Goal: Ask a question

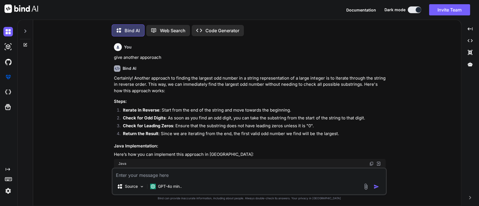
type textarea "x"
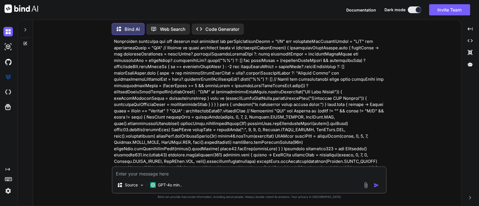
scroll to position [2900, 0]
type textarea "w"
type textarea "x"
type textarea "wh"
type textarea "x"
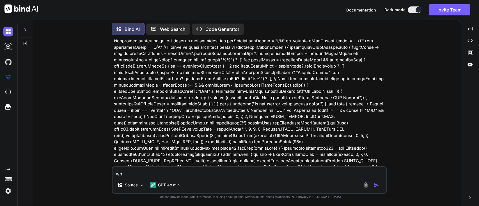
type textarea "wha"
type textarea "x"
type textarea "what"
type textarea "x"
type textarea "what"
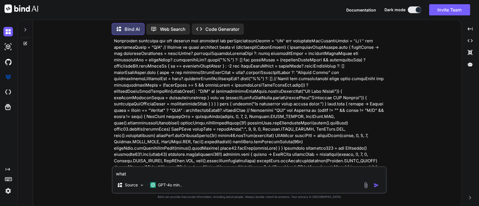
type textarea "x"
type textarea "what i"
type textarea "x"
type textarea "what is"
type textarea "x"
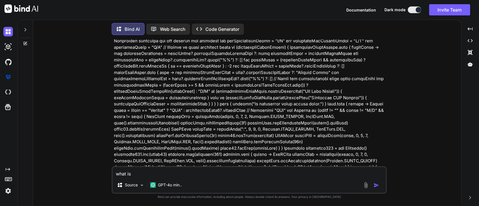
type textarea "what is"
type textarea "x"
type textarea "what is j"
type textarea "x"
type textarea "what is ja"
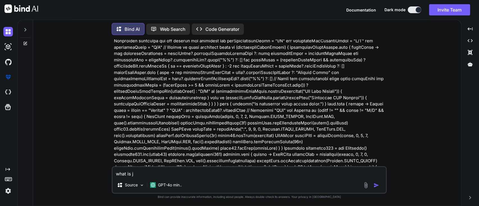
type textarea "x"
type textarea "what is jav"
type textarea "x"
type textarea "what is java"
type textarea "x"
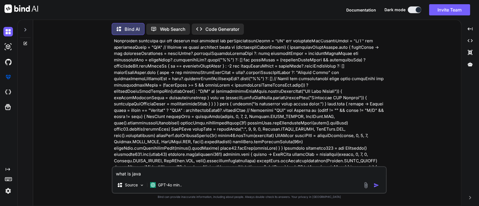
type textarea "what is jav"
type textarea "x"
type textarea "what is ja"
type textarea "x"
type textarea "what is j"
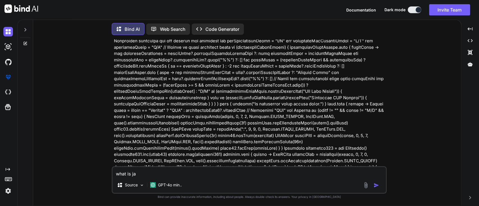
type textarea "x"
type textarea "what is"
type textarea "x"
type textarea "what is s"
type textarea "x"
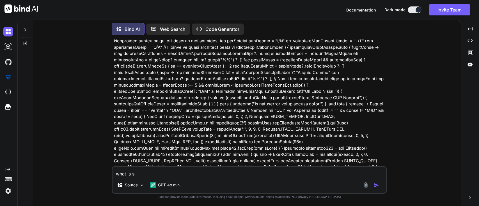
type textarea "what is st"
type textarea "x"
type textarea "what is stt"
type textarea "x"
type textarea "what is sttr"
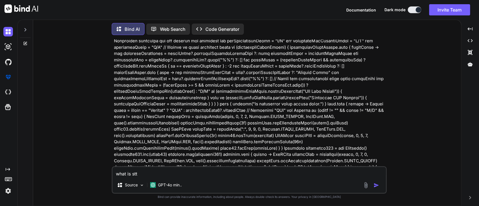
type textarea "x"
type textarea "what is stt"
type textarea "x"
type textarea "what is st"
type textarea "x"
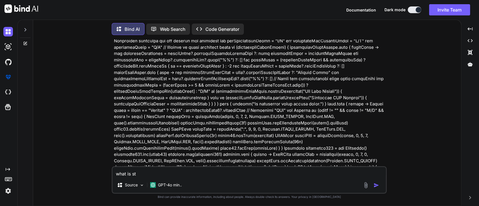
type textarea "what is ste"
type textarea "x"
type textarea "what is st"
type textarea "x"
type textarea "what is str"
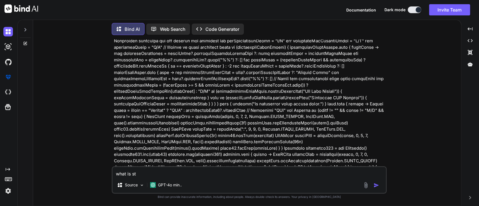
type textarea "x"
type textarea "what is stre"
type textarea "x"
type textarea "what is strea"
type textarea "x"
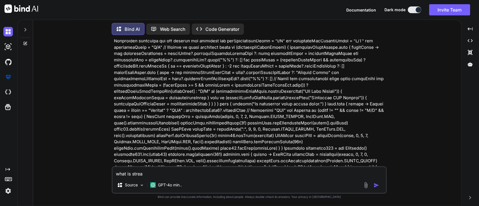
type textarea "what is strea"
type textarea "x"
type textarea "what is strea"
type textarea "x"
type textarea "what is stream"
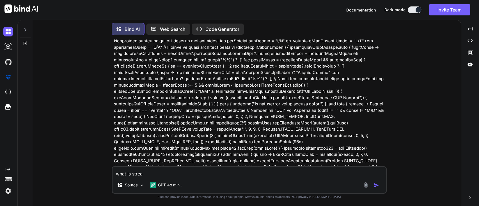
type textarea "x"
type textarea "what is stream"
type textarea "x"
type textarea "what is stream g"
type textarea "x"
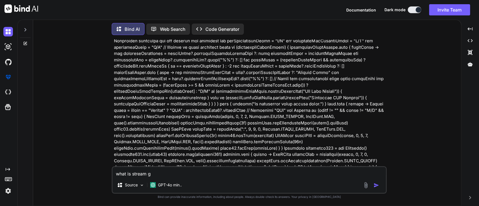
type textarea "what is stream gr"
type textarea "x"
type textarea "what is stream gro"
type textarea "x"
type textarea "what is stream grou"
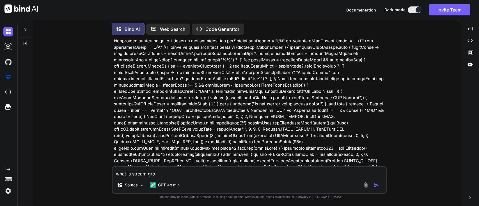
type textarea "x"
type textarea "what is stream group"
type textarea "x"
type textarea "what is stream groupi"
type textarea "x"
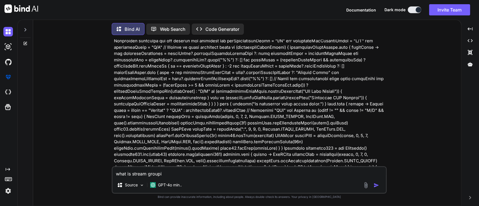
type textarea "what is stream groupin"
type textarea "x"
type textarea "what is stream grouping"
type textarea "x"
type textarea "what is stream groupingb"
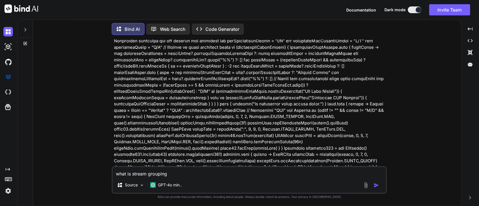
type textarea "x"
type textarea "what is stream groupingby"
type textarea "x"
type textarea "what is stream groupingby"
type textarea "x"
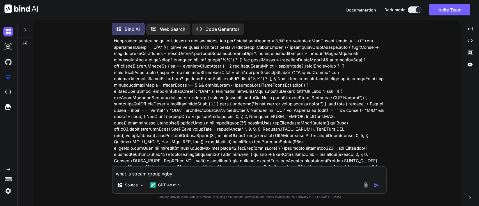
type textarea "what is stream groupingby a"
type textarea "x"
type textarea "what is stream groupingby an"
type textarea "x"
type textarea "what is stream groupingby and"
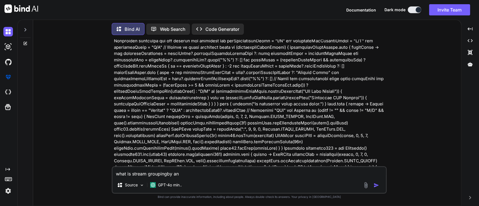
type textarea "x"
type textarea "what is stream groupingby and"
type textarea "x"
type textarea "what is stream groupingby and g"
type textarea "x"
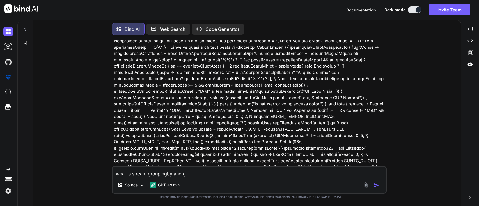
type textarea "what is stream groupingby and gi"
type textarea "x"
type textarea "what is stream groupingby and giv"
type textarea "x"
type textarea "what is stream groupingby and give"
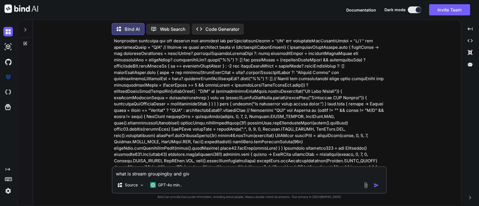
type textarea "x"
type textarea "what is stream groupingby and give"
type textarea "x"
type textarea "what is stream groupingby and give 4"
type textarea "x"
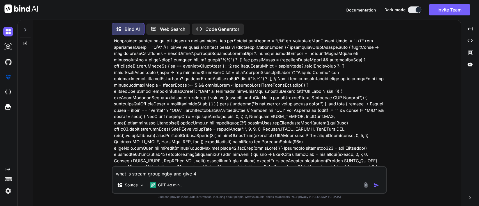
type textarea "what is stream groupingby and give 4="
type textarea "x"
type textarea "what is stream groupingby and give 4"
type textarea "x"
type textarea "what is stream groupingby and give"
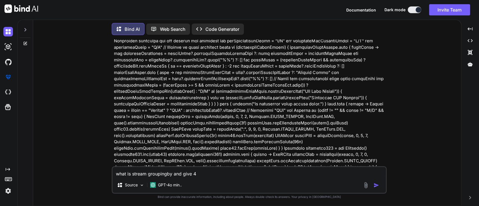
type textarea "x"
type textarea "what is stream groupingby and give i"
type textarea "x"
type textarea "what is stream groupingby and give im"
type textarea "x"
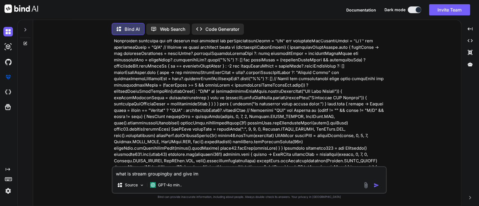
type textarea "what is stream groupingby and give imo"
type textarea "x"
type textarea "what is stream groupingby and give imoo"
type textarea "x"
type textarea "what is stream groupingby and give imoor"
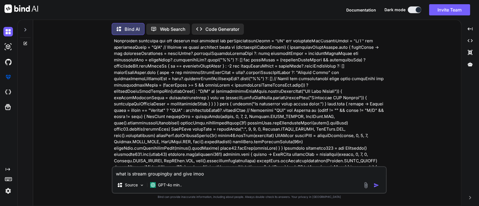
type textarea "x"
type textarea "what is stream groupingby and give imoo"
type textarea "x"
type textarea "what is stream groupingby and give imo"
type textarea "x"
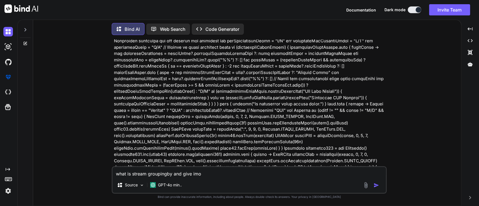
type textarea "what is stream groupingby and give im"
type textarea "x"
type textarea "what is stream groupingby and give i"
type textarea "x"
type textarea "what is stream groupingby and give"
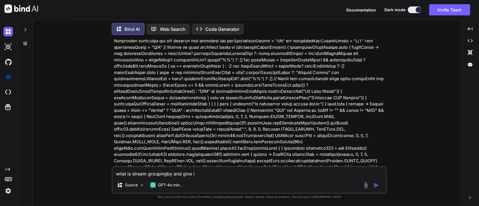
type textarea "x"
type textarea "what is stream groupingby and give g"
type textarea "x"
type textarea "what is stream groupingby and give gi"
type textarea "x"
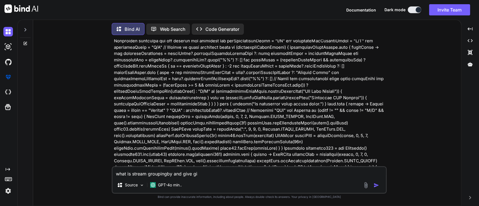
type textarea "what is stream groupingby and give giv"
type textarea "x"
type textarea "what is stream groupingby and give give"
type textarea "x"
type textarea "what is stream groupingby and give give"
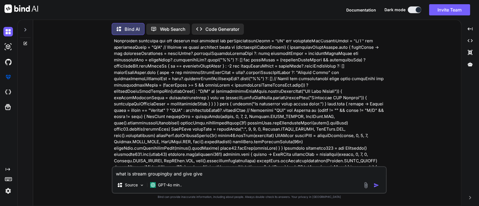
type textarea "x"
type textarea "what is stream groupingby and give give c"
type textarea "x"
type textarea "what is stream groupingby and give give co"
type textarea "x"
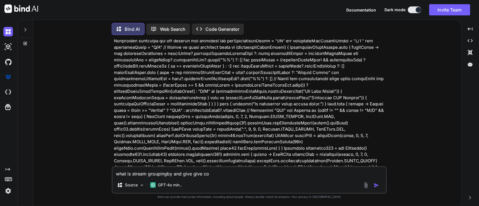
type textarea "what is stream groupingby and give give cod"
type textarea "x"
type textarea "what is stream groupingby and give give code"
type textarea "x"
type textarea "what is stream groupingby and give give code"
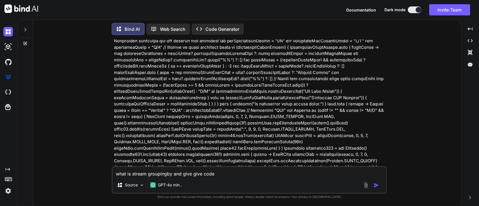
type textarea "x"
type textarea "what is stream groupingby and give give code w"
type textarea "x"
type textarea "what is stream groupingby and give give code wi"
type textarea "x"
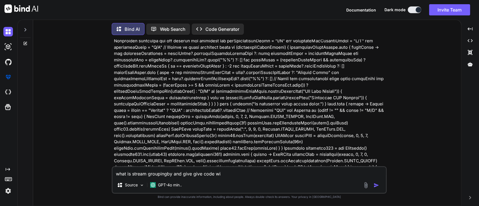
type textarea "what is stream groupingby and give give code wit"
type textarea "x"
type textarea "what is stream groupingby and give give code with"
type textarea "x"
type textarea "what is stream groupingby and give give code with"
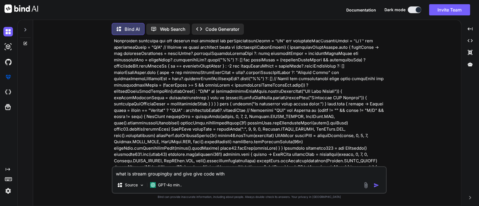
type textarea "x"
type textarea "what is stream groupingby and give give code with c"
type textarea "x"
type textarea "what is stream groupingby and give give code with co"
type textarea "x"
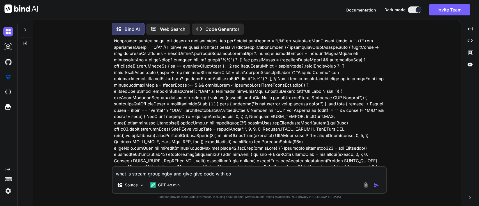
type textarea "what is stream groupingby and give give code with col"
type textarea "x"
type textarea "what is stream groupingby and give give code with coll"
type textarea "x"
type textarea "what is stream groupingby and give give code with colle"
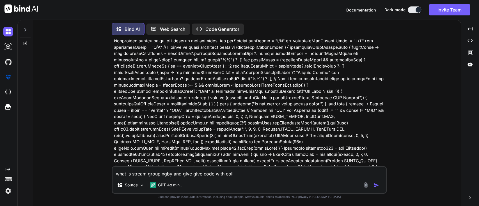
type textarea "x"
type textarea "what is stream groupingby and give give code with collec"
type textarea "x"
type textarea "what is stream groupingby and give give code with collect"
type textarea "x"
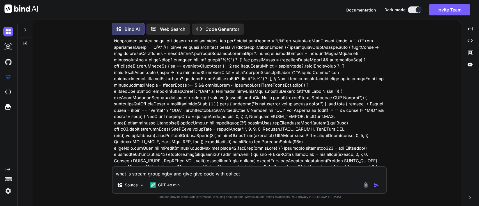
type textarea "what is stream groupingby and give give code with collect"
type textarea "x"
type textarea "what is stream groupingby and give give code with collect p"
type textarea "x"
type textarea "what is stream groupingby and give give code with collect pr"
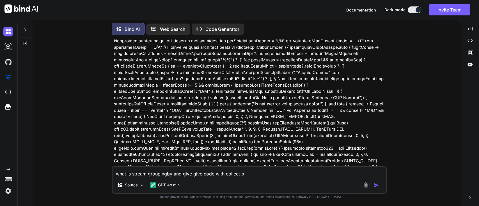
type textarea "x"
type textarea "what is stream groupingby and give give code with collect pro"
type textarea "x"
type textarea "what is stream groupingby and give give code with collect proh"
type textarea "x"
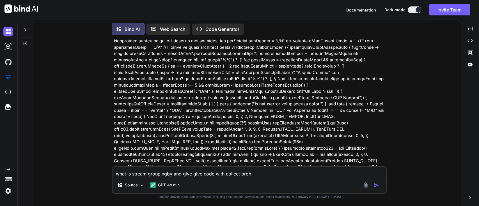
type textarea "what is stream groupingby and give give code with collect prohr"
type textarea "x"
type textarea "what is stream groupingby and give give code with collect proh"
type textarea "x"
type textarea "what is stream groupingby and give give code with collect pro"
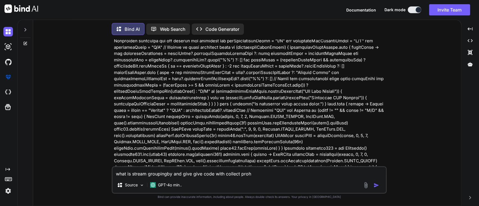
type textarea "x"
type textarea "what is stream groupingby and give give code with collect pr"
type textarea "x"
type textarea "what is stream groupingby and give give code with collect p"
type textarea "x"
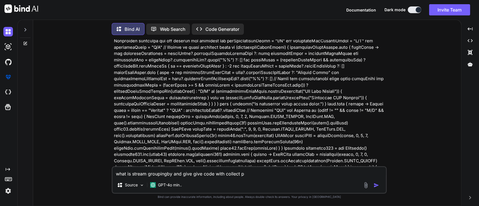
type textarea "what is stream groupingby and give give code with collect"
type textarea "x"
type textarea "what is stream groupingby and give give code with collect"
type textarea "x"
type textarea "what is stream groupingby and give give code with collec"
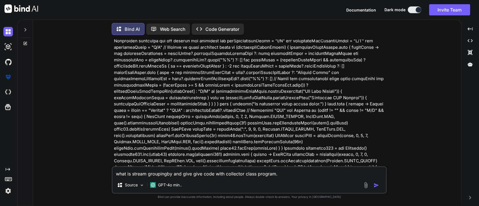
click at [196, 175] on textarea "what is stream groupingby and give give code with collector class program." at bounding box center [249, 172] width 273 height 10
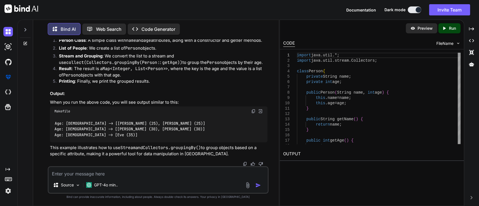
scroll to position [3954, 0]
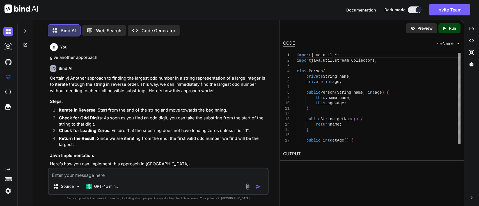
scroll to position [3954, 0]
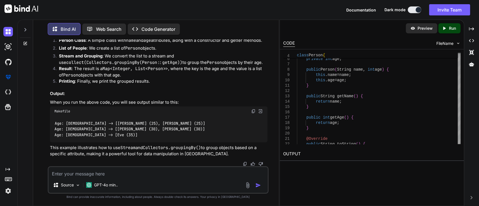
paste textarea "package source; import java.util.ArrayList; import java.util.Arrays; import jav…"
click at [112, 177] on div "Source GPT-4o min.." at bounding box center [158, 179] width 221 height 27
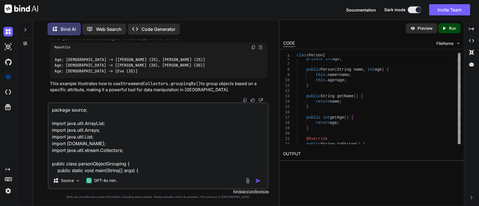
scroll to position [108, 0]
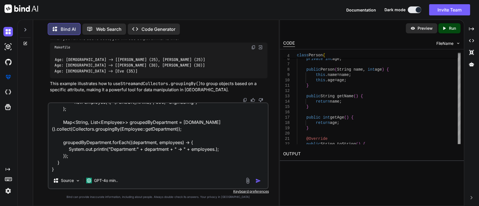
click at [96, 167] on textarea "package source; import java.util.ArrayList; import java.util.Arrays; import jav…" at bounding box center [158, 138] width 219 height 70
click at [85, 171] on textarea "package source; import java.util.ArrayList; import java.util.Arrays; import jav…" at bounding box center [158, 138] width 219 height 70
paste textarea "Department:admin -> [source.Employee@5f184fc6, source.Employee@3feba861] Depart…"
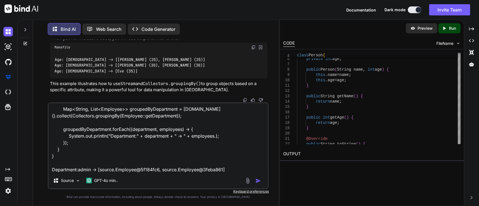
scroll to position [128, 0]
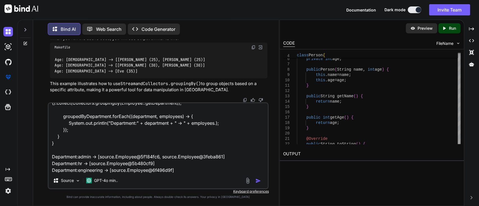
click at [81, 150] on textarea "package source; import java.util.ArrayList; import java.util.Arrays; import jav…" at bounding box center [158, 138] width 219 height 70
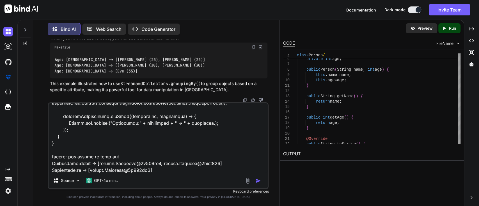
type textarea "package source; import java.util.ArrayList; import java.util.Arrays; import jav…"
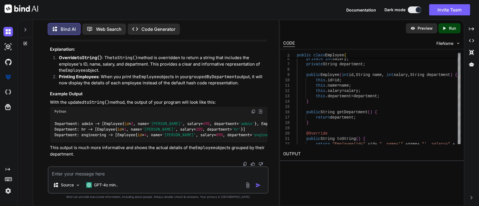
scroll to position [4395, 0]
drag, startPoint x: 61, startPoint y: 137, endPoint x: 72, endPoint y: 153, distance: 19.5
click at [72, 42] on div "package source; public class Employee { private int id; private String name; pr…" at bounding box center [159, 20] width 218 height 43
copy code "@Override public String toString () { return "Employee{id=" + id + ", name='" +…"
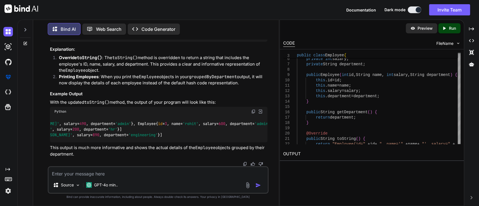
scroll to position [0, 0]
